Goal: Information Seeking & Learning: Find specific fact

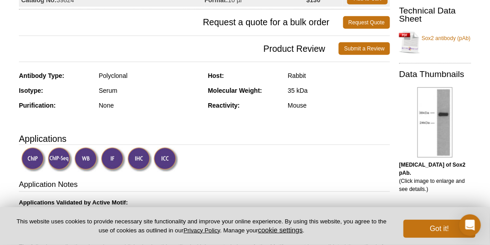
scroll to position [166, 0]
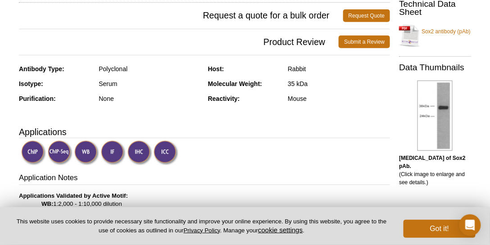
click at [457, 127] on div at bounding box center [435, 116] width 72 height 76
click at [432, 121] on img at bounding box center [435, 116] width 35 height 70
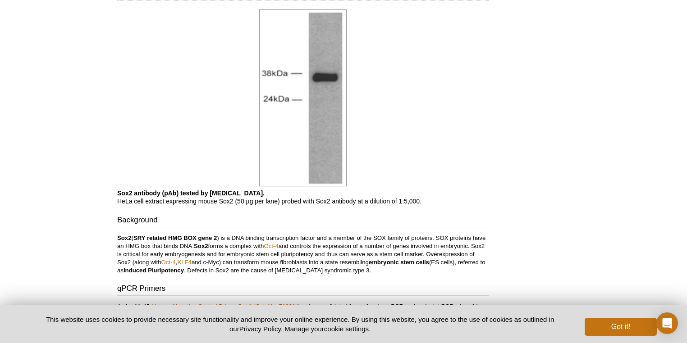
scroll to position [503, 0]
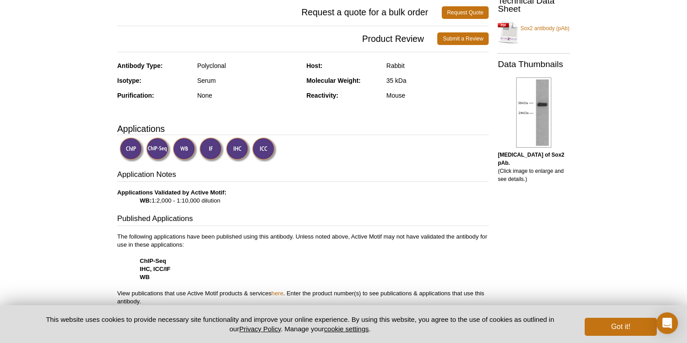
scroll to position [89, 0]
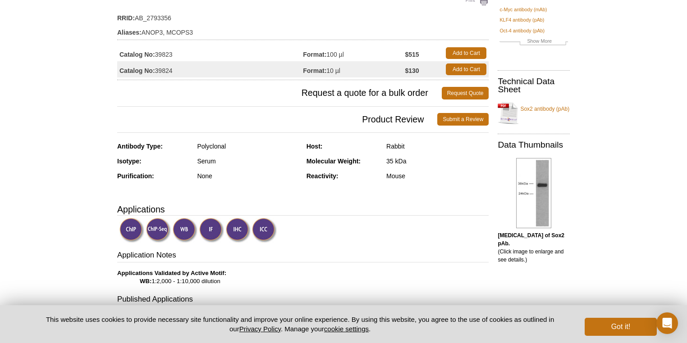
click at [185, 230] on img at bounding box center [185, 230] width 25 height 25
click at [159, 233] on img at bounding box center [158, 230] width 25 height 25
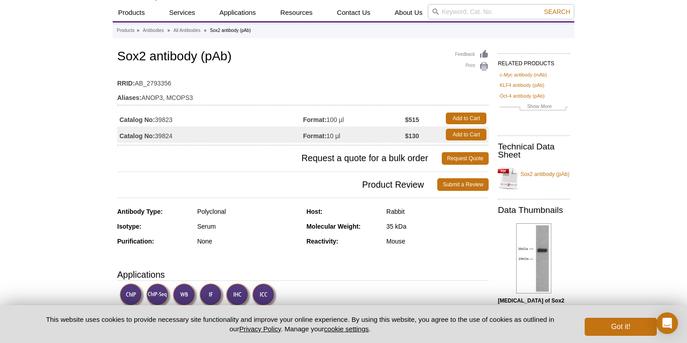
scroll to position [36, 0]
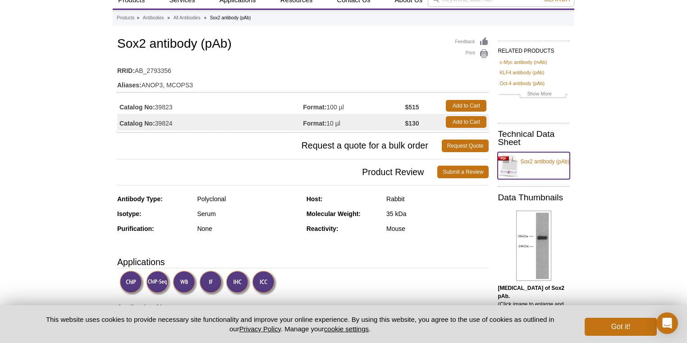
click at [490, 168] on link "Sox2 antibody (pAb)" at bounding box center [534, 165] width 72 height 27
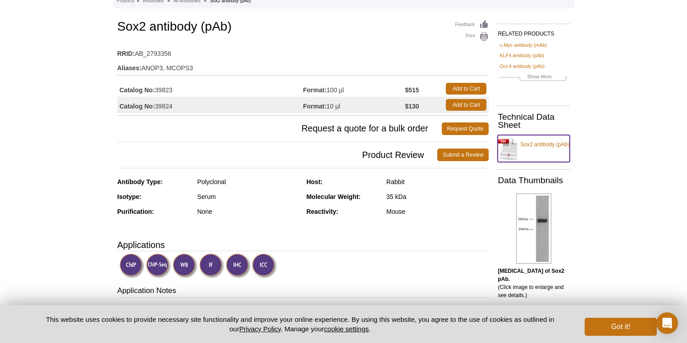
scroll to position [0, 0]
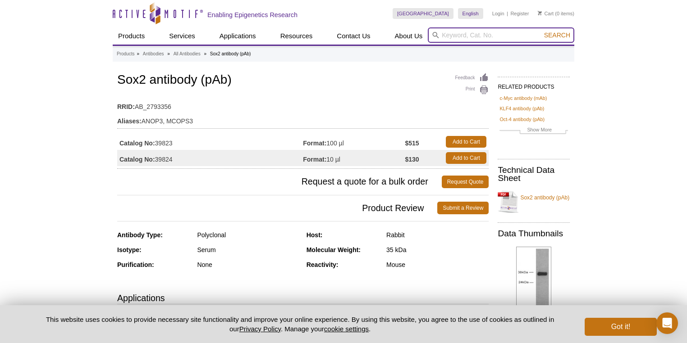
click at [490, 33] on input "search" at bounding box center [501, 34] width 146 height 15
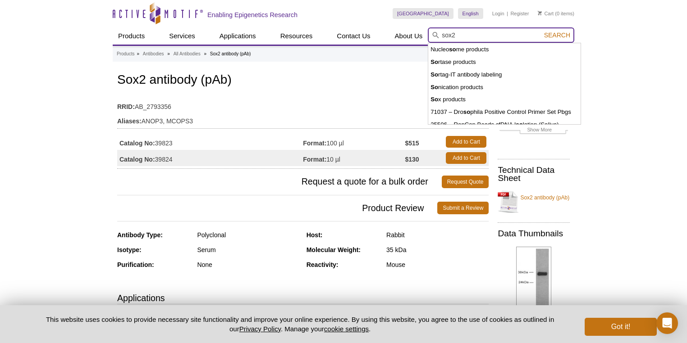
type input "sox2"
click at [490, 31] on button "Search" at bounding box center [557, 35] width 32 height 8
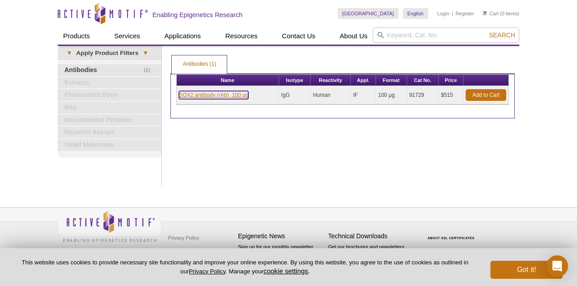
click at [206, 96] on link "SOX2 antibody (rAb), 100 µg" at bounding box center [213, 95] width 69 height 8
click at [206, 93] on link "SOX2 antibody (rAb), 100 µg" at bounding box center [213, 95] width 69 height 8
click at [208, 95] on link "SOX2 antibody (rAb), 100 µg" at bounding box center [213, 95] width 69 height 8
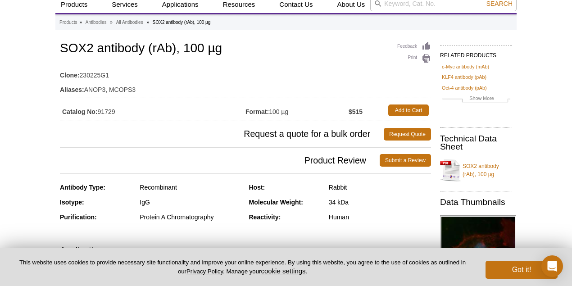
scroll to position [30, 0]
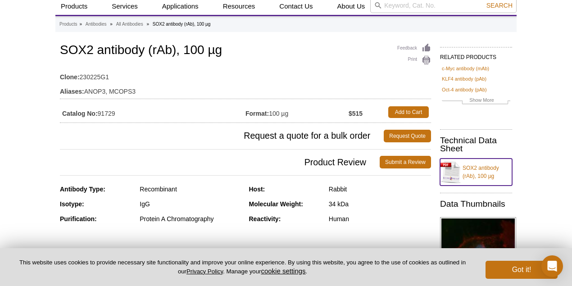
click at [462, 164] on link "SOX2 antibody (rAb), 100 µg" at bounding box center [476, 172] width 72 height 27
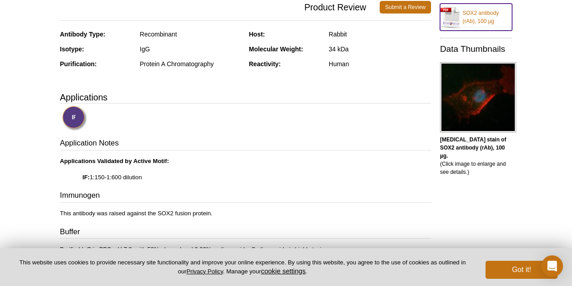
scroll to position [150, 0]
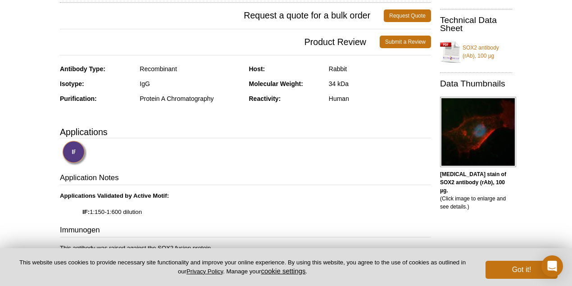
click at [66, 150] on img at bounding box center [74, 153] width 25 height 25
click at [78, 157] on img at bounding box center [74, 153] width 25 height 25
click at [78, 158] on img at bounding box center [74, 153] width 25 height 25
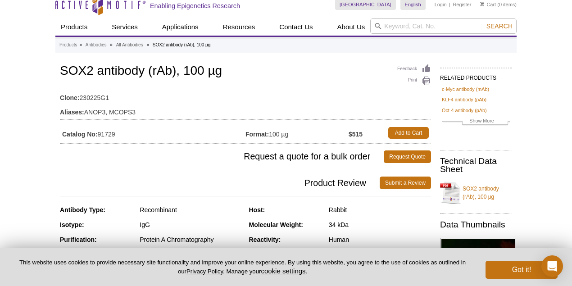
scroll to position [0, 0]
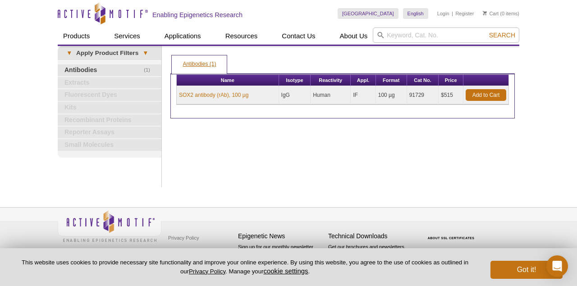
click at [188, 67] on link "Antibodies (1)" at bounding box center [199, 64] width 55 height 18
click at [194, 64] on link "Antibodies (1)" at bounding box center [199, 64] width 55 height 18
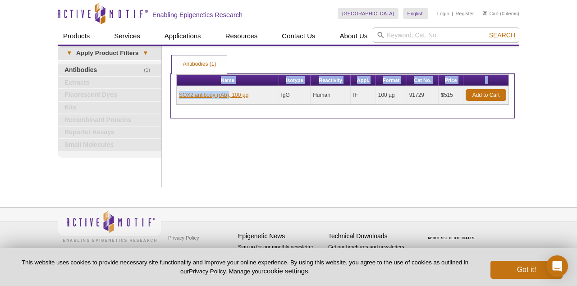
drag, startPoint x: 175, startPoint y: 94, endPoint x: 228, endPoint y: 96, distance: 52.8
click at [228, 96] on div "Name Isotype Reactivity Appl. Format Cat No. Price SOX2 antibody (rAb), 100 µg …" at bounding box center [342, 95] width 344 height 45
copy div "Name Isotype Reactivity Appl. Format Cat No. Price SOX2 antibody (rAb)"
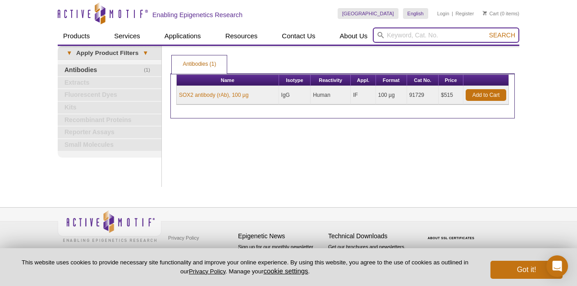
paste input "Name Isotype Reactivity Appl. Format Cat No. Price SOX2 antibody (rAb)"
click at [430, 34] on input "Name Isotype Reactivity Appl. Format Cat No. Price SOX2 antibody (rAb)" at bounding box center [446, 34] width 146 height 15
type input "SOX2 antibody (rAb)"
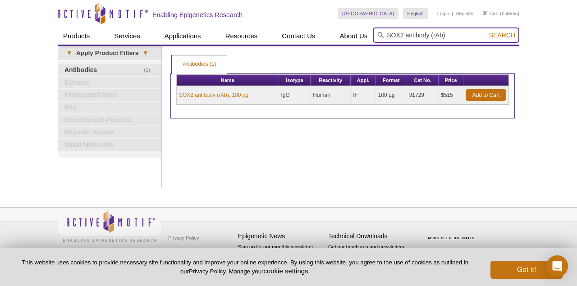
click at [486, 31] on button "Search" at bounding box center [502, 35] width 32 height 8
click at [450, 35] on input "SOX2 antibody (rAb)" at bounding box center [446, 34] width 146 height 15
click at [466, 41] on input "search" at bounding box center [446, 34] width 146 height 15
drag, startPoint x: 448, startPoint y: 37, endPoint x: 421, endPoint y: 31, distance: 26.8
click at [421, 31] on input "search" at bounding box center [446, 34] width 146 height 15
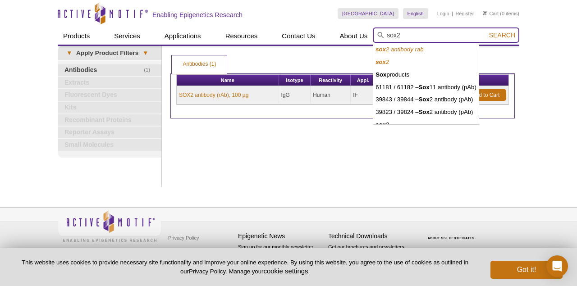
type input "sox2"
click at [486, 31] on button "Search" at bounding box center [502, 35] width 32 height 8
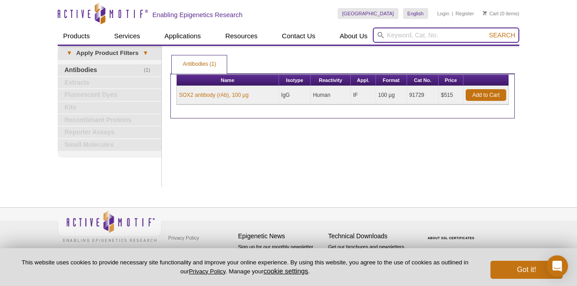
click at [424, 38] on input "search" at bounding box center [446, 34] width 146 height 15
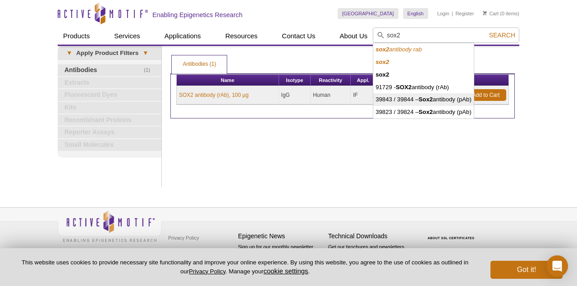
click at [431, 99] on strong "Sox2" at bounding box center [426, 99] width 14 height 7
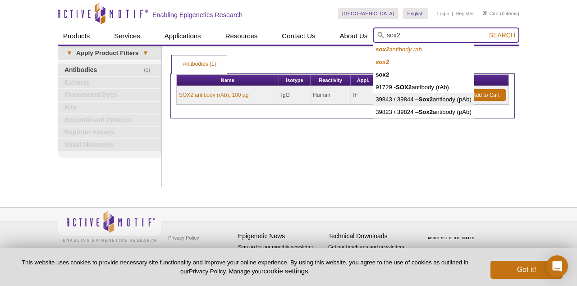
type input "39843 / 39844 – Sox2 antibody (pAb)"
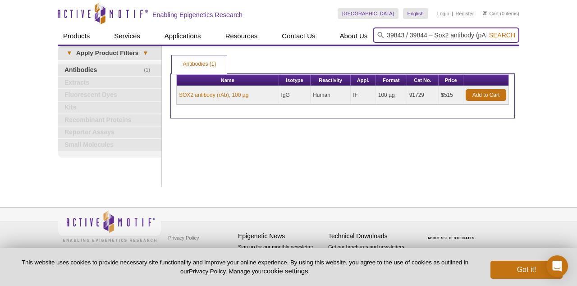
scroll to position [0, 5]
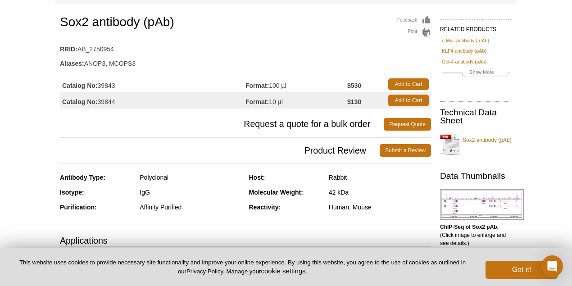
scroll to position [60, 0]
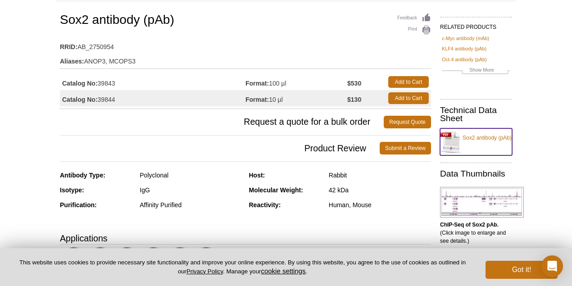
click at [453, 142] on link "Sox2 antibody (pAb)" at bounding box center [476, 141] width 72 height 27
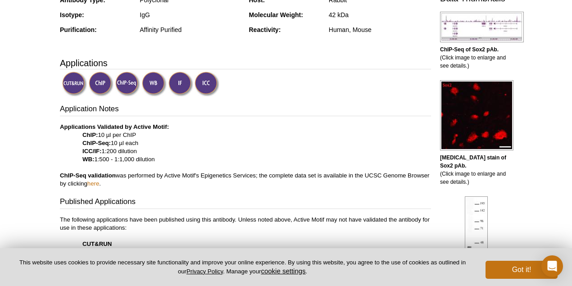
scroll to position [300, 0]
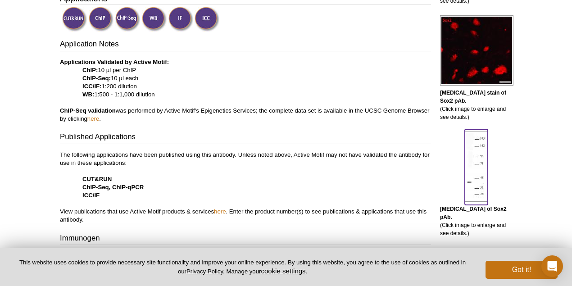
click at [487, 170] on img at bounding box center [476, 167] width 23 height 70
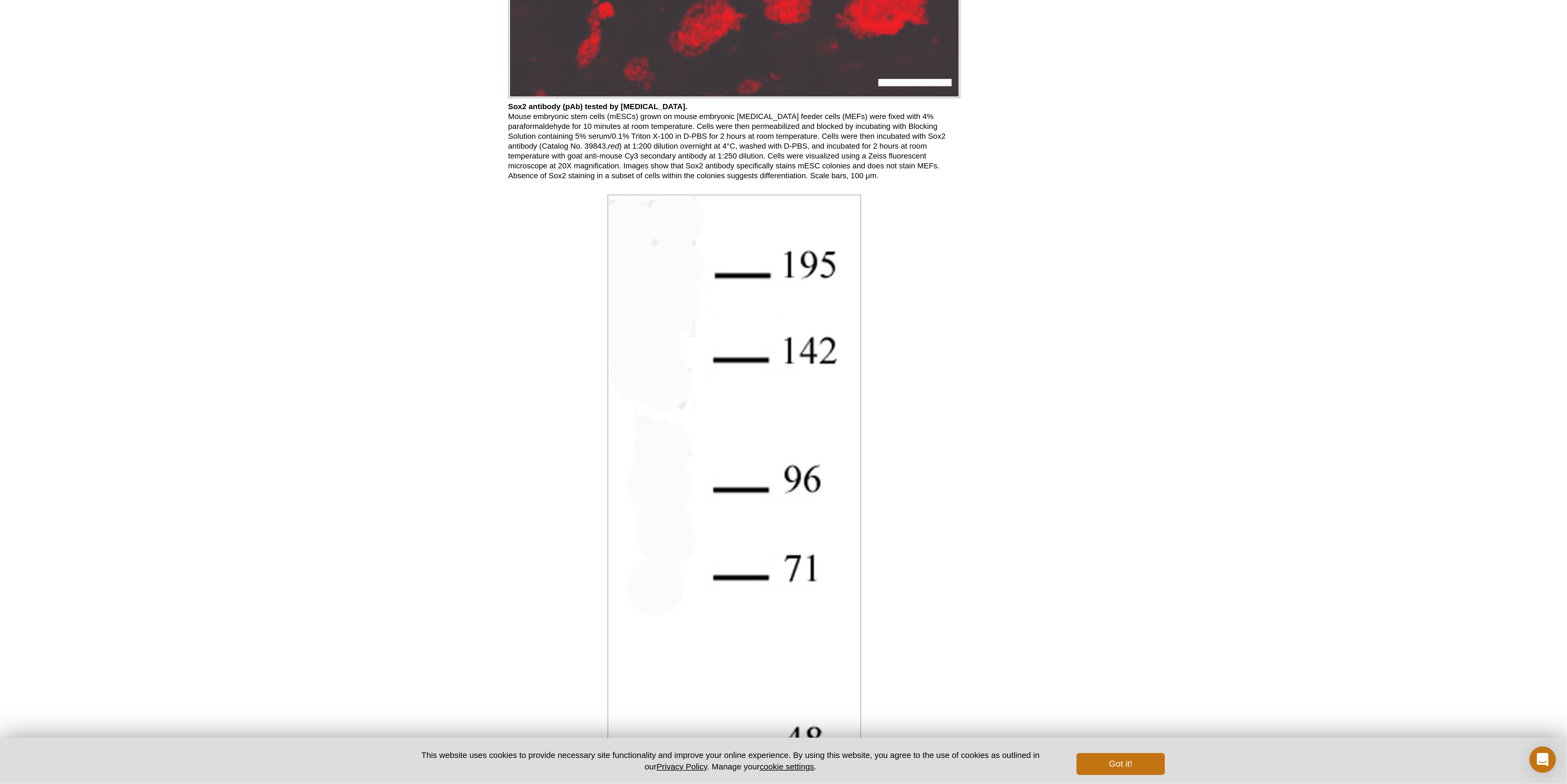
scroll to position [677, 0]
